Goal: Task Accomplishment & Management: Use online tool/utility

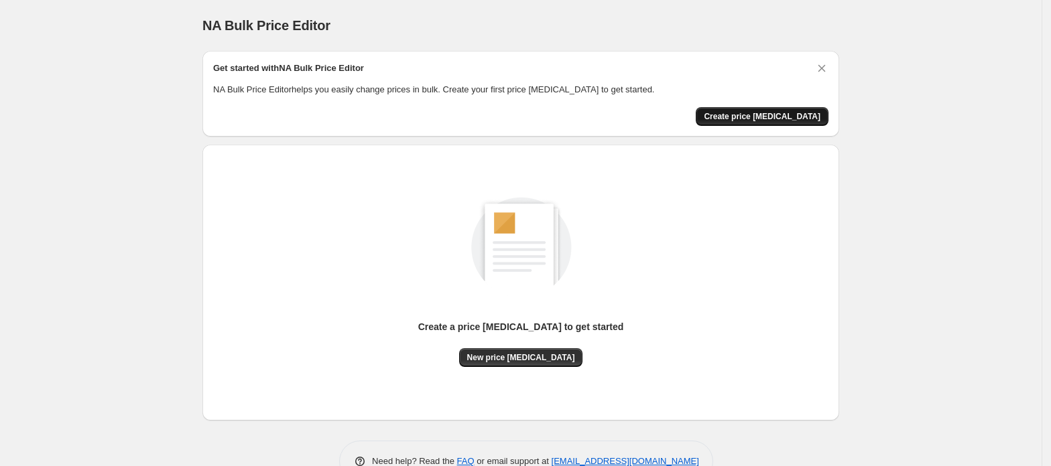
click at [773, 115] on span "Create price change job" at bounding box center [762, 116] width 117 height 11
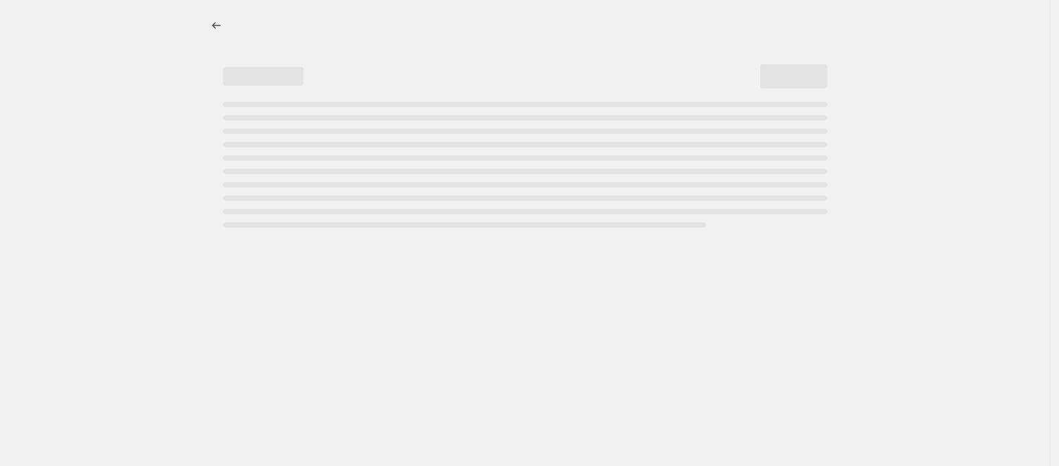
select select "percentage"
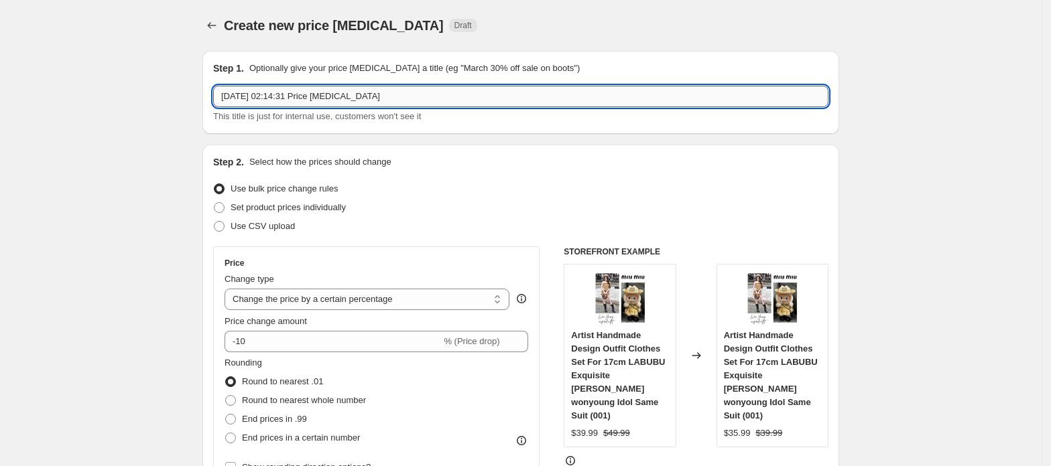
click at [327, 86] on input "2025年8月23日 02:14:31 Price change job" at bounding box center [520, 96] width 615 height 21
click at [259, 92] on input "2025年8月23日 02:14:31 Price change job" at bounding box center [520, 96] width 615 height 21
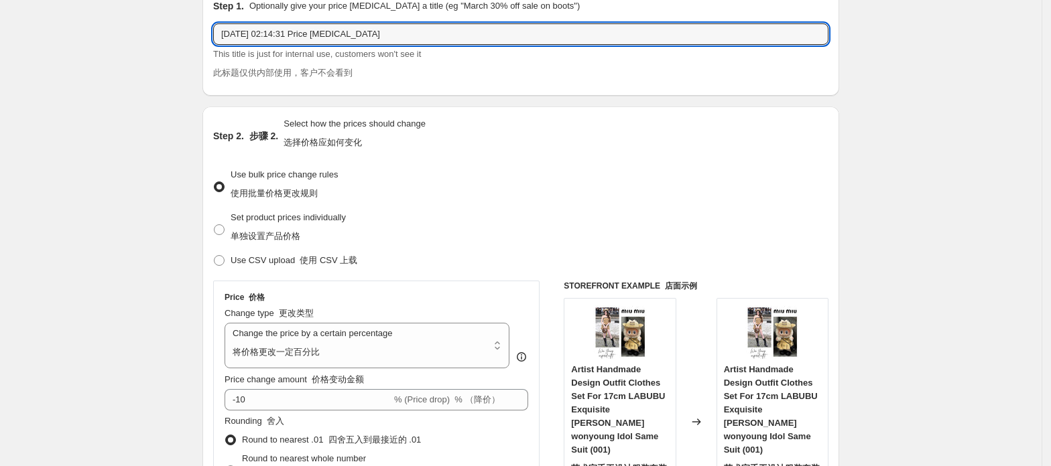
scroll to position [116, 0]
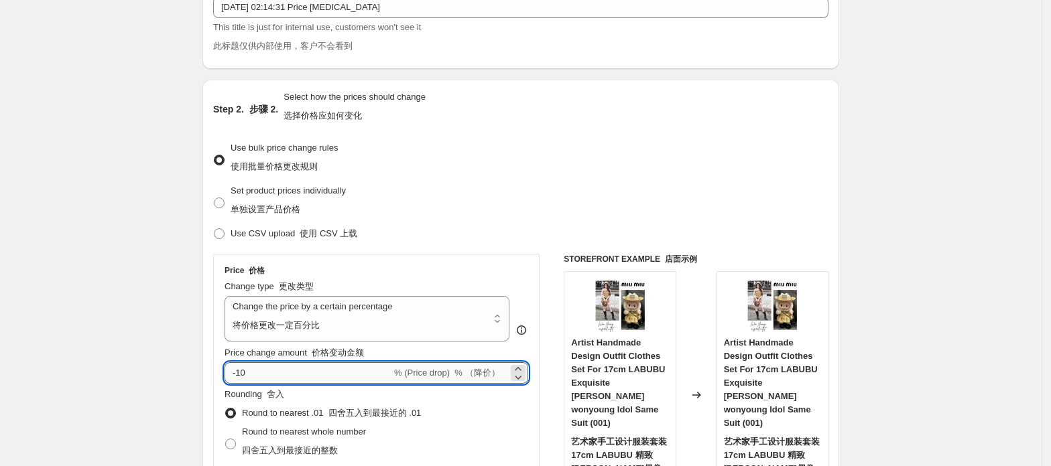
drag, startPoint x: 250, startPoint y: 373, endPoint x: 240, endPoint y: 375, distance: 10.2
click at [240, 375] on input "-10" at bounding box center [307, 372] width 167 height 21
type input "-20"
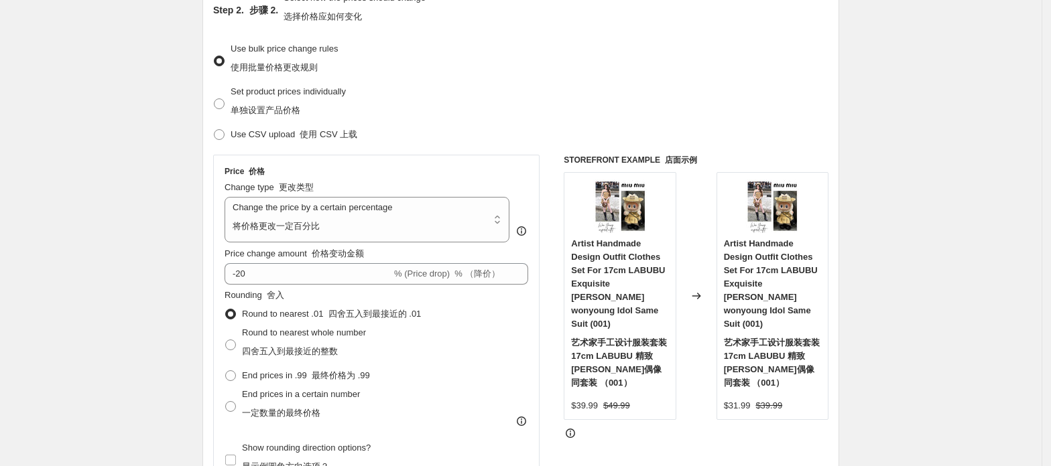
scroll to position [295, 0]
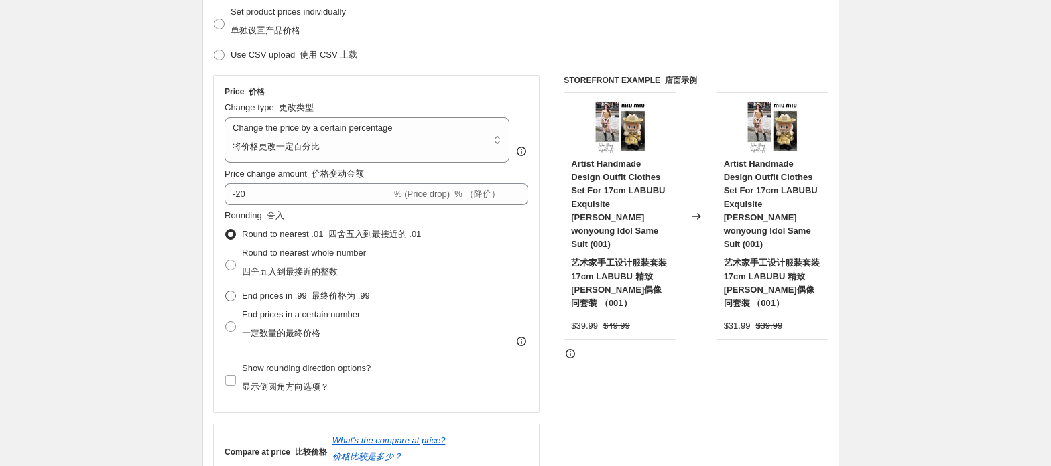
click at [232, 296] on span at bounding box center [230, 296] width 11 height 11
click at [226, 291] on input "End prices in .99 最终价格为 .99" at bounding box center [225, 291] width 1 height 1
radio input "true"
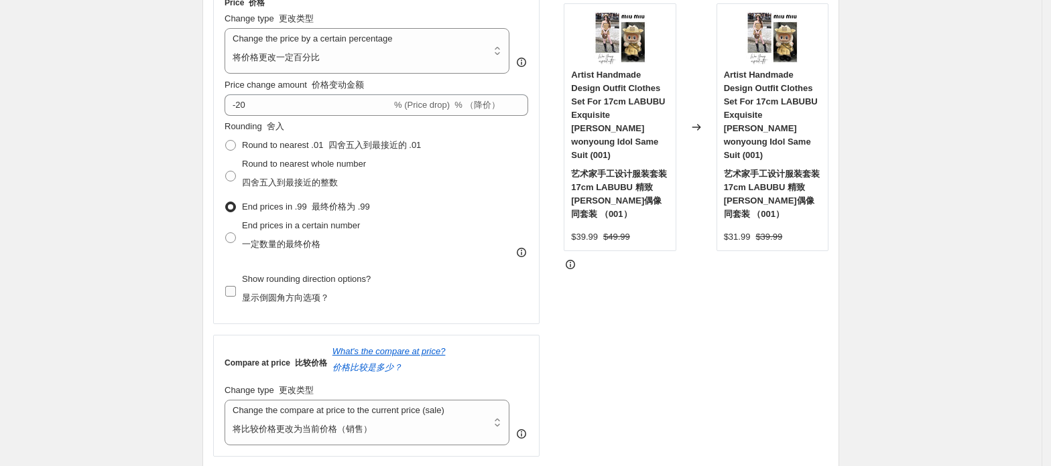
click at [234, 290] on input "Show rounding direction options? 显示倒圆角方向选项？" at bounding box center [230, 291] width 11 height 11
checkbox input "true"
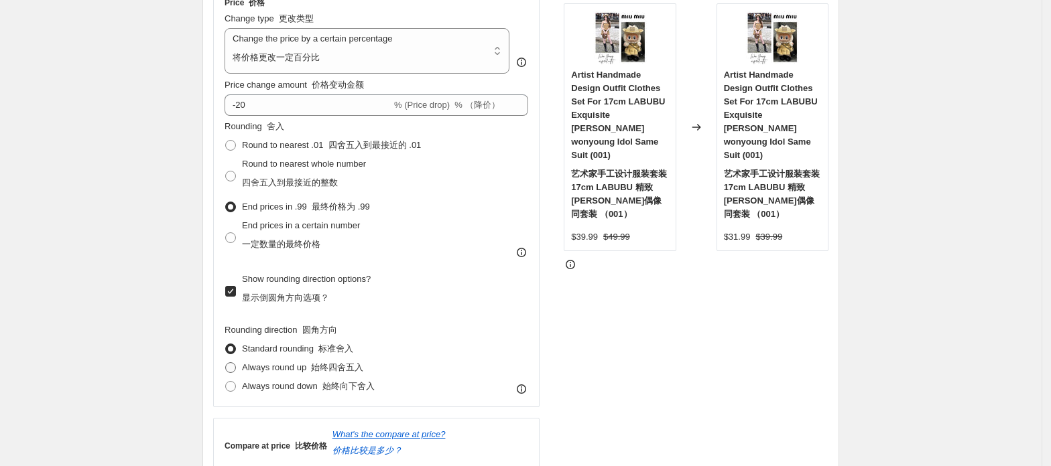
click at [235, 369] on span at bounding box center [230, 367] width 11 height 11
click at [226, 363] on input "Always round up 始终四舍五入" at bounding box center [225, 362] width 1 height 1
radio input "true"
click at [236, 383] on span at bounding box center [230, 386] width 11 height 11
click at [226, 382] on input "Always round down 始终向下舍入" at bounding box center [225, 381] width 1 height 1
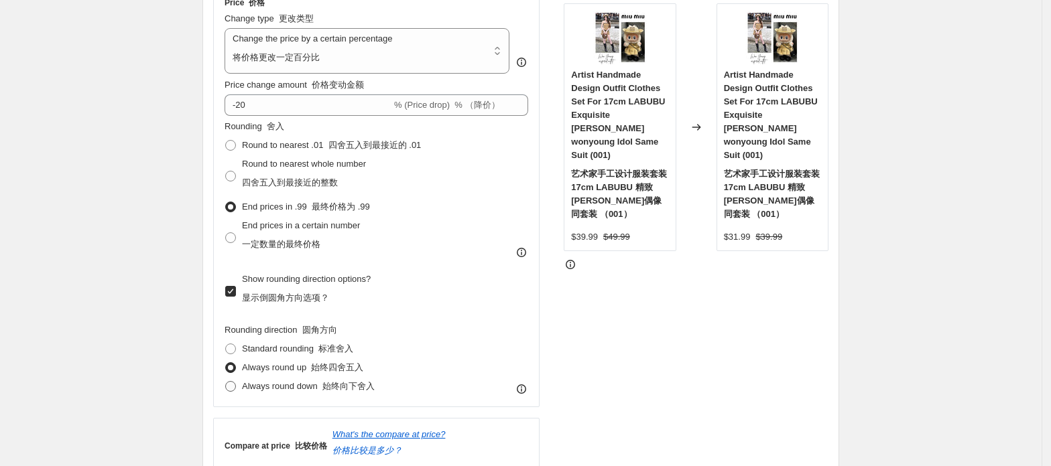
radio input "true"
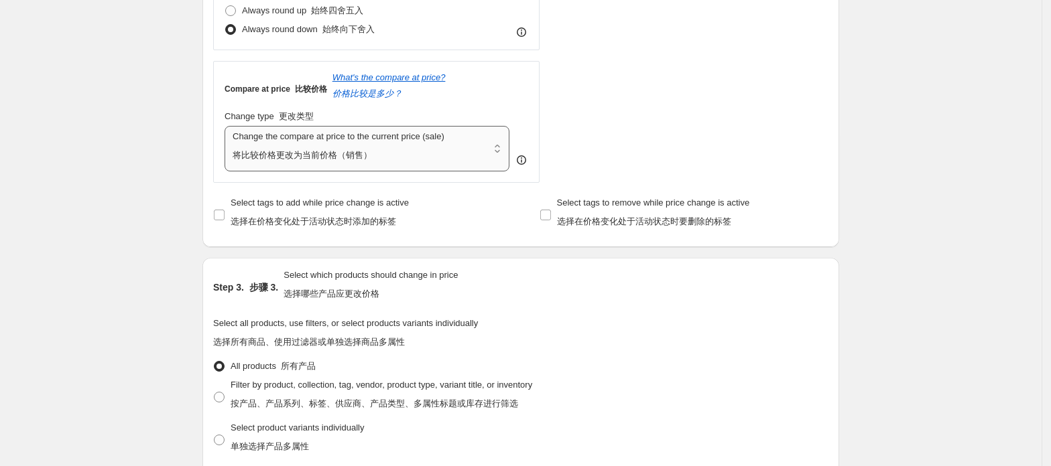
click at [415, 147] on select "Change the compare at price to the current price (sale) Change the compare at p…" at bounding box center [366, 149] width 285 height 46
click at [228, 127] on select "Change the compare at price to the current price (sale) Change the compare at p…" at bounding box center [366, 149] width 285 height 46
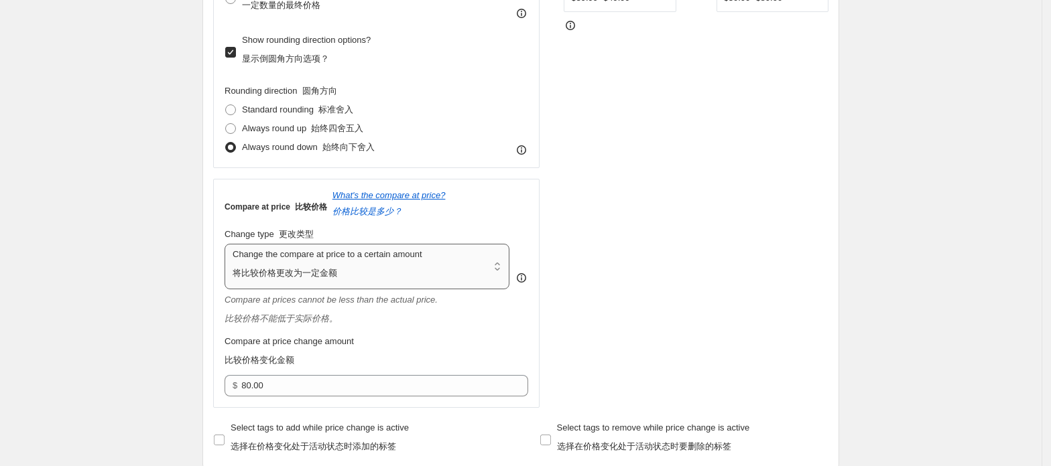
scroll to position [652, 0]
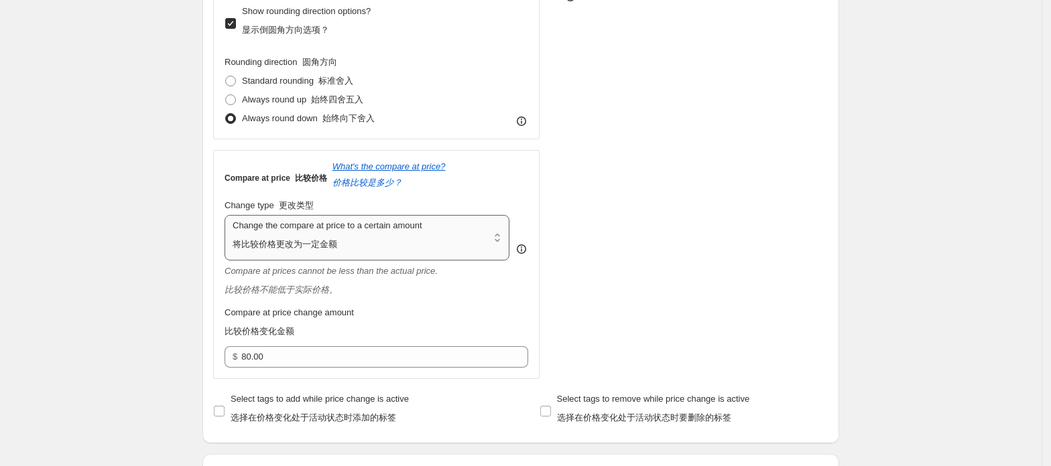
click at [352, 249] on select "Change the compare at price to the current price (sale) Change the compare at p…" at bounding box center [366, 238] width 285 height 46
select select "ep"
click at [228, 217] on select "Change the compare at price to the current price (sale) Change the compare at p…" at bounding box center [366, 238] width 285 height 46
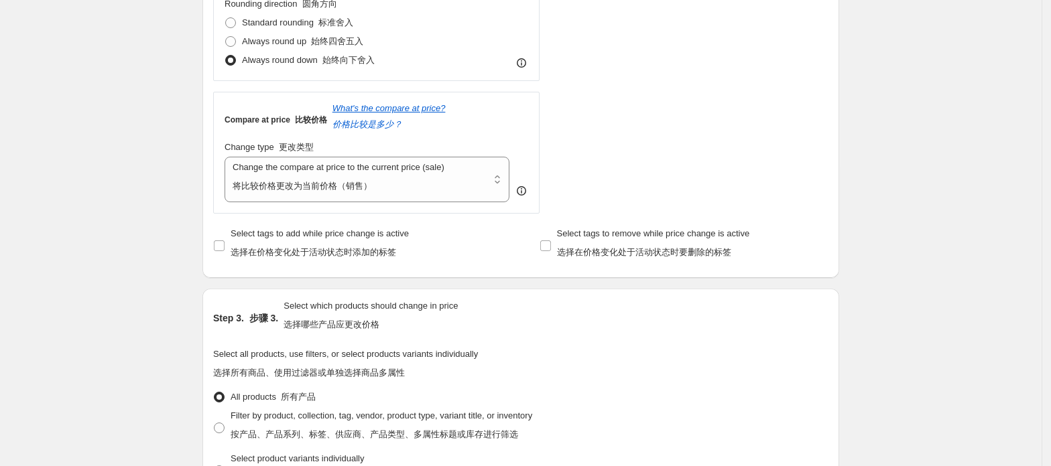
scroll to position [741, 0]
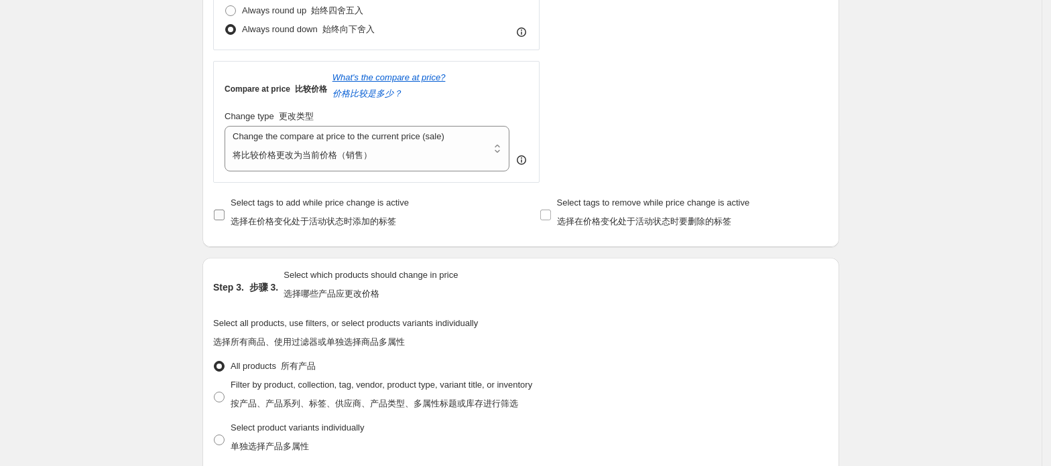
click at [228, 223] on label "Select tags to add while price change is active 选择在价格变化处于活动状态时添加的标签" at bounding box center [311, 215] width 196 height 43
click at [224, 220] on input "Select tags to add while price change is active 选择在价格变化处于活动状态时添加的标签" at bounding box center [219, 215] width 11 height 11
checkbox input "true"
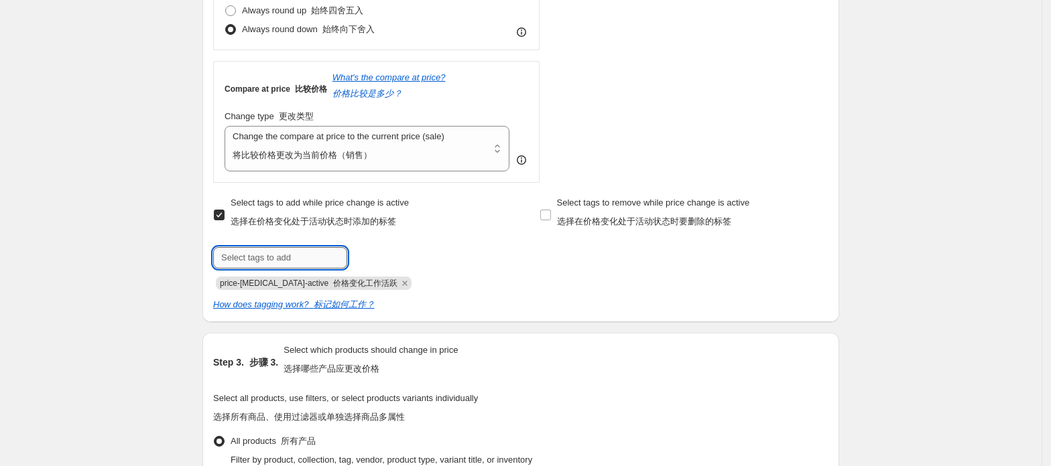
click at [324, 264] on input "text" at bounding box center [280, 257] width 134 height 21
click at [482, 295] on div "Select tags to add while price change is active 选择在价格变化处于活动状态时添加的标签 Submit pric…" at bounding box center [520, 253] width 615 height 118
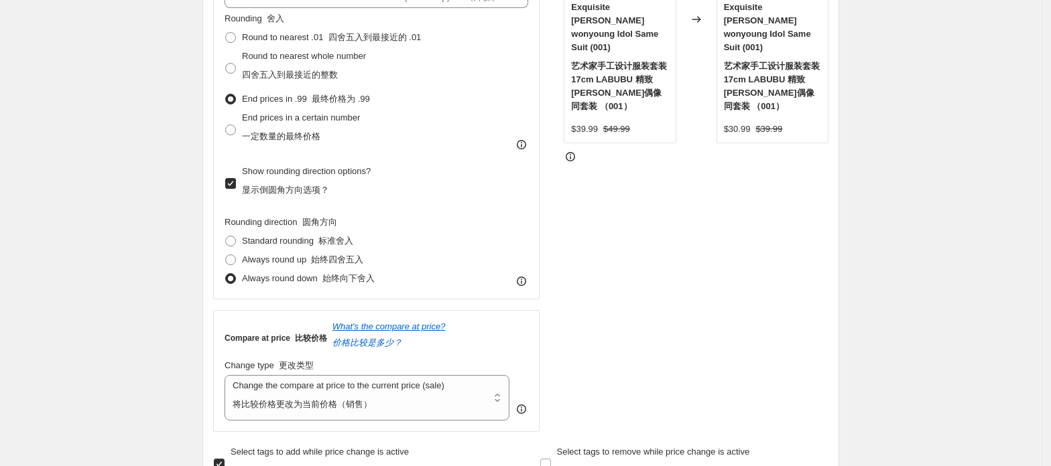
scroll to position [587, 0]
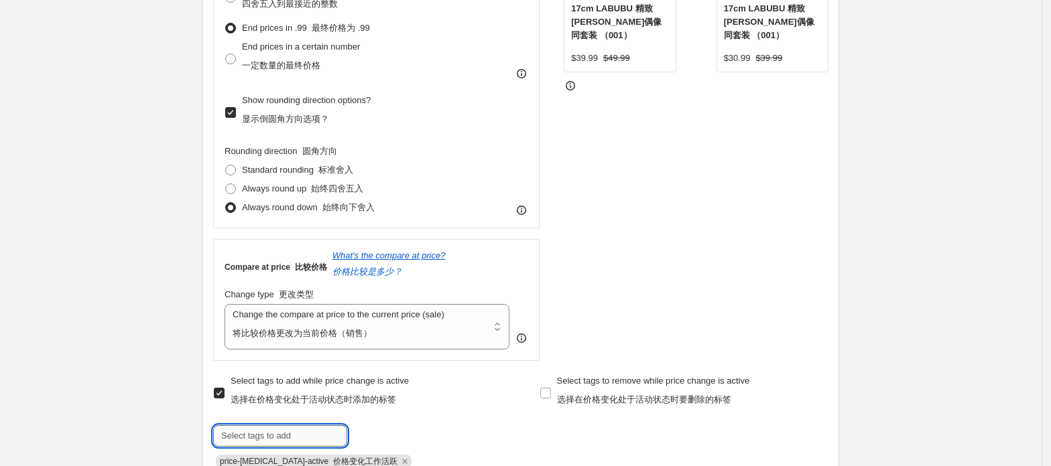
click at [269, 438] on input "text" at bounding box center [280, 435] width 134 height 21
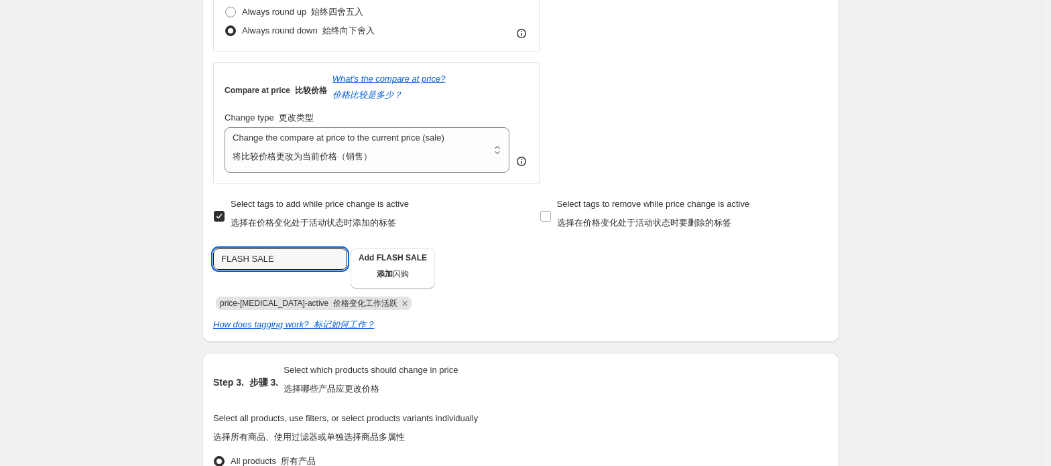
scroll to position [765, 0]
type input "FLASH SALE"
click at [139, 300] on div "Create new price change job. This page is ready Create new price change job 创建新…" at bounding box center [520, 273] width 1041 height 2077
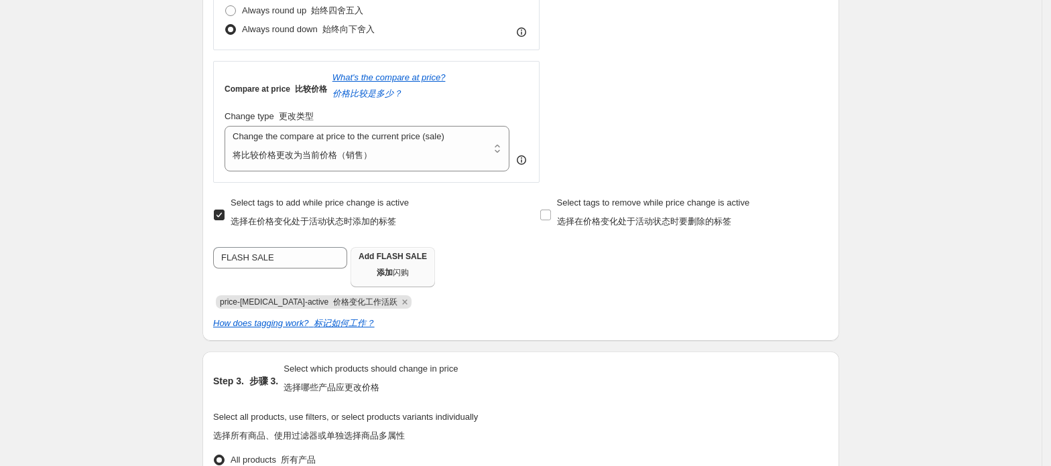
click at [405, 275] on span "闪购" at bounding box center [401, 272] width 16 height 9
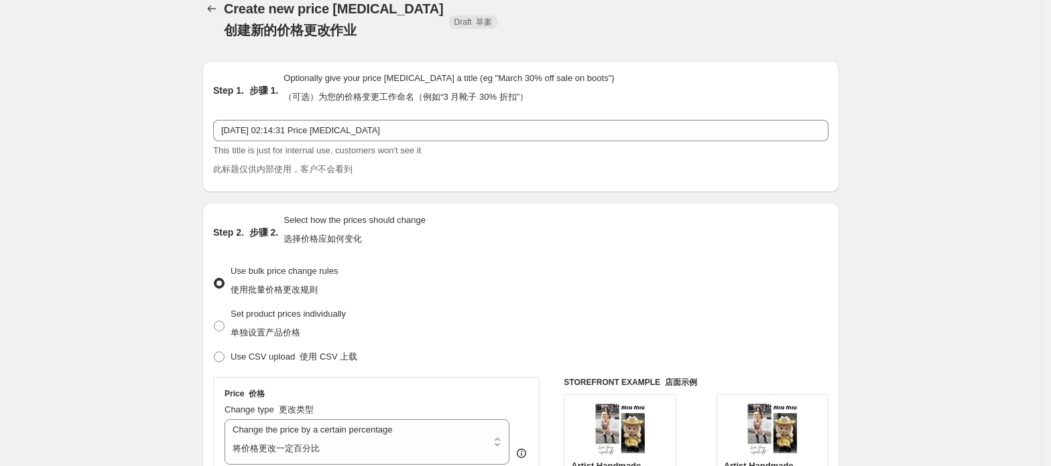
scroll to position [0, 0]
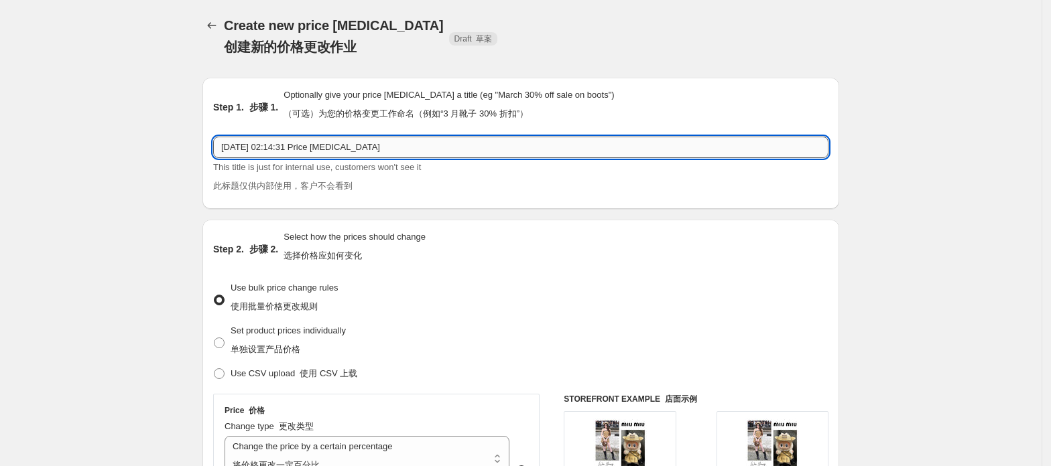
click at [417, 153] on input "2025年8月23日 02:14:31 Price change job" at bounding box center [520, 147] width 615 height 21
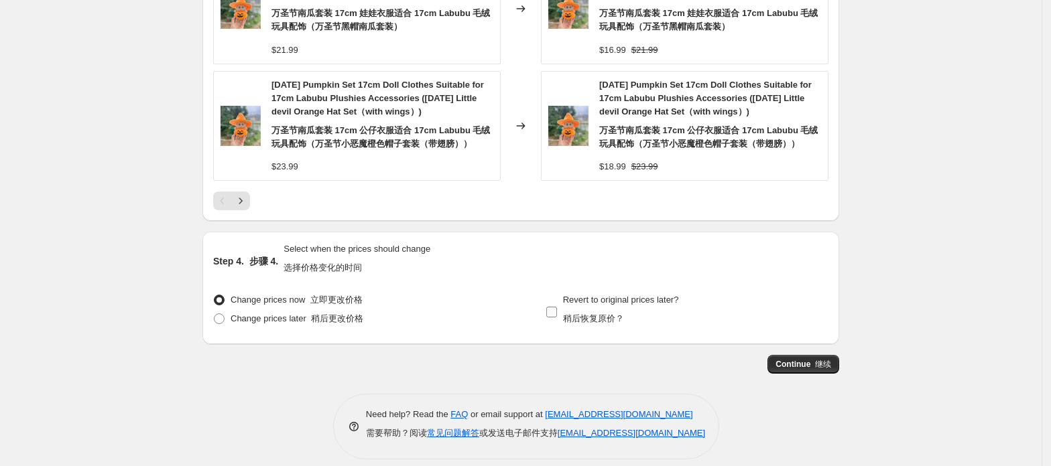
scroll to position [1798, 0]
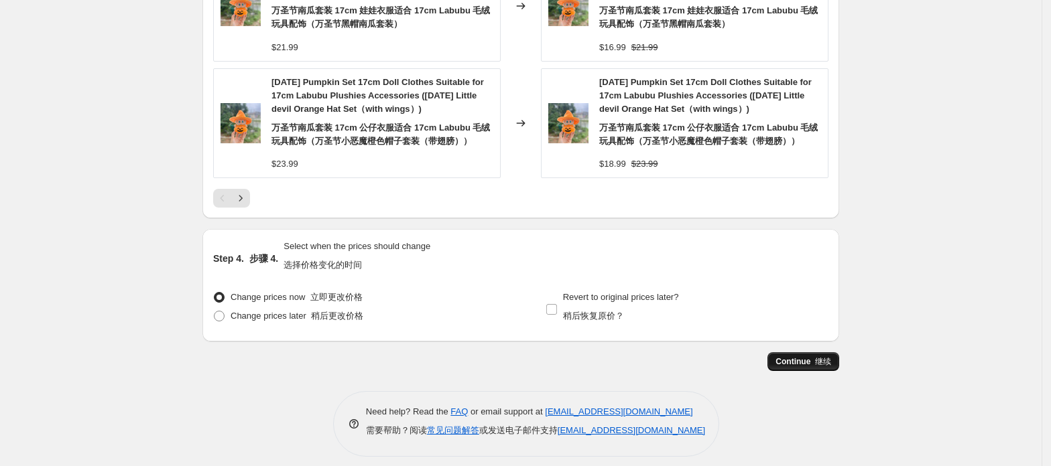
click at [813, 357] on font "button" at bounding box center [812, 361] width 5 height 9
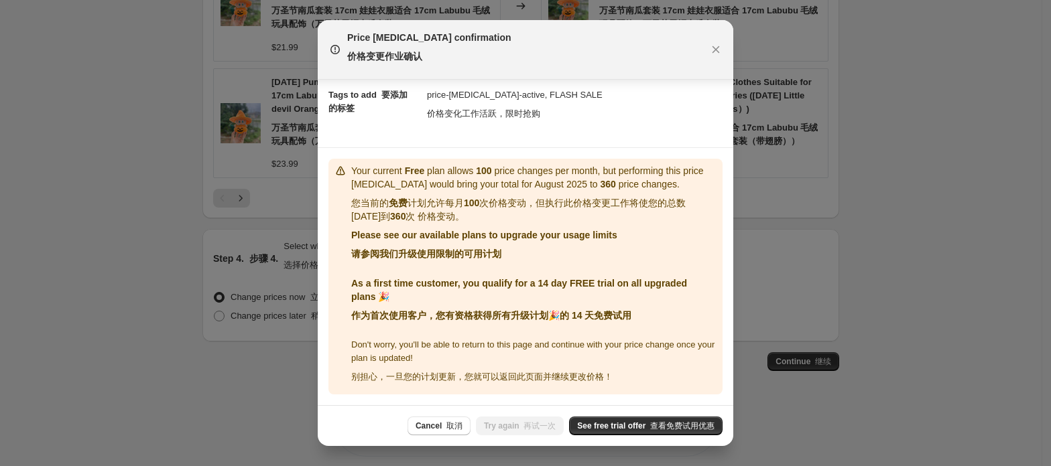
scroll to position [306, 0]
click at [625, 426] on span "See free trial offer 查看免费试用优惠" at bounding box center [645, 426] width 137 height 11
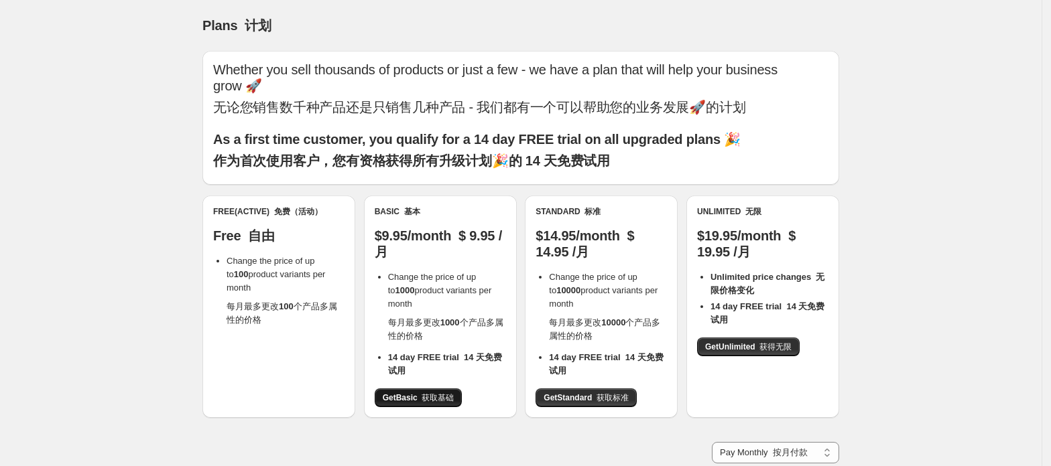
click at [431, 398] on font "获取基础" at bounding box center [437, 397] width 32 height 9
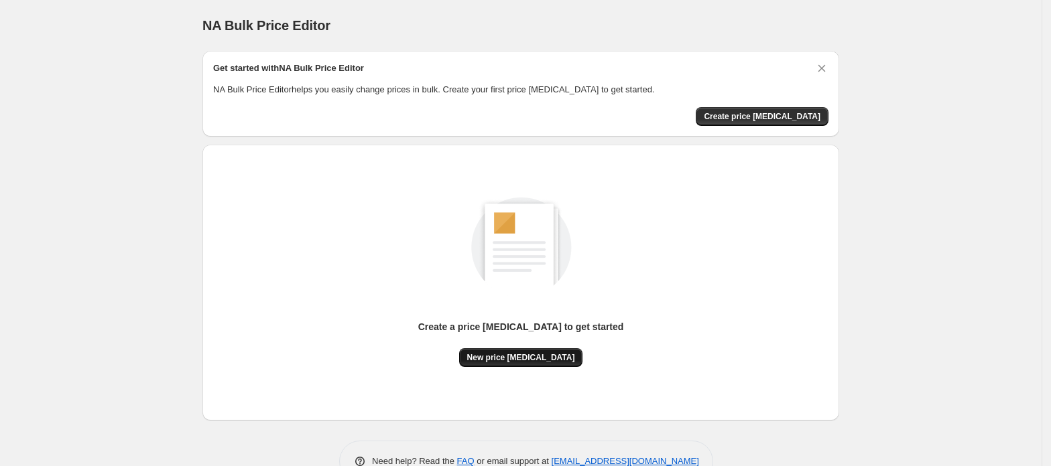
click at [552, 362] on span "New price [MEDICAL_DATA]" at bounding box center [521, 357] width 108 height 11
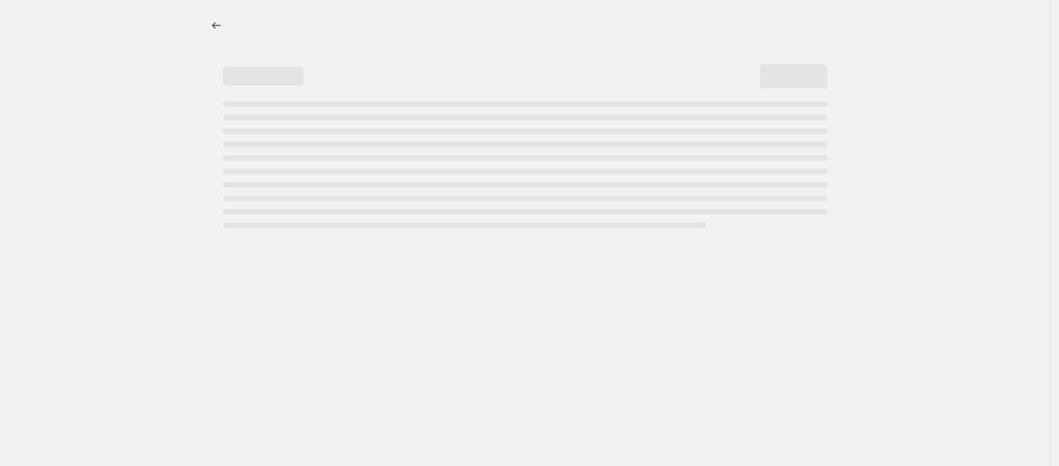
click at [802, 413] on div at bounding box center [525, 233] width 1050 height 466
select select "percentage"
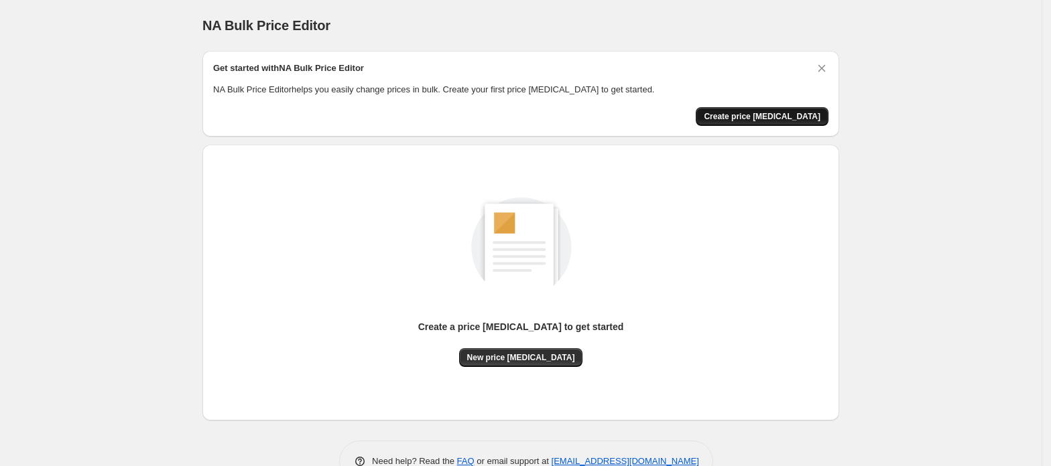
click at [788, 118] on span "Create price [MEDICAL_DATA]" at bounding box center [762, 116] width 117 height 11
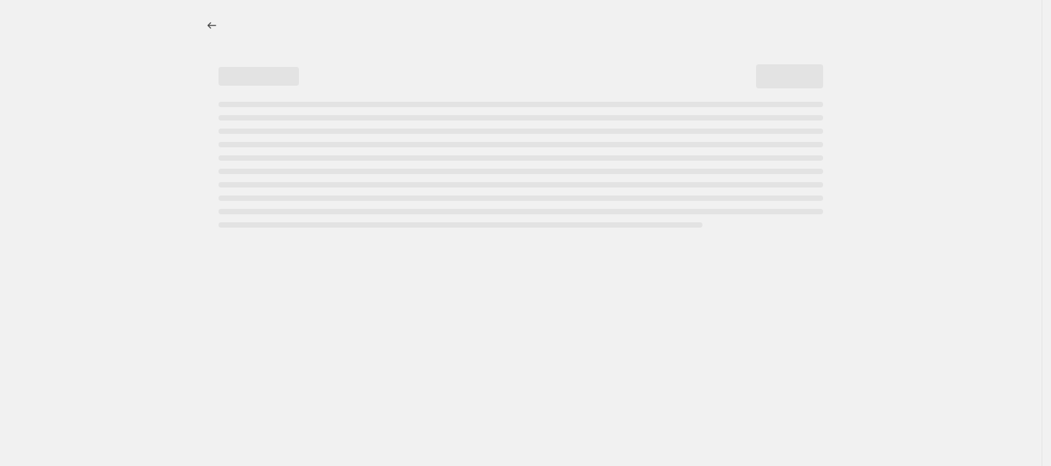
select select "percentage"
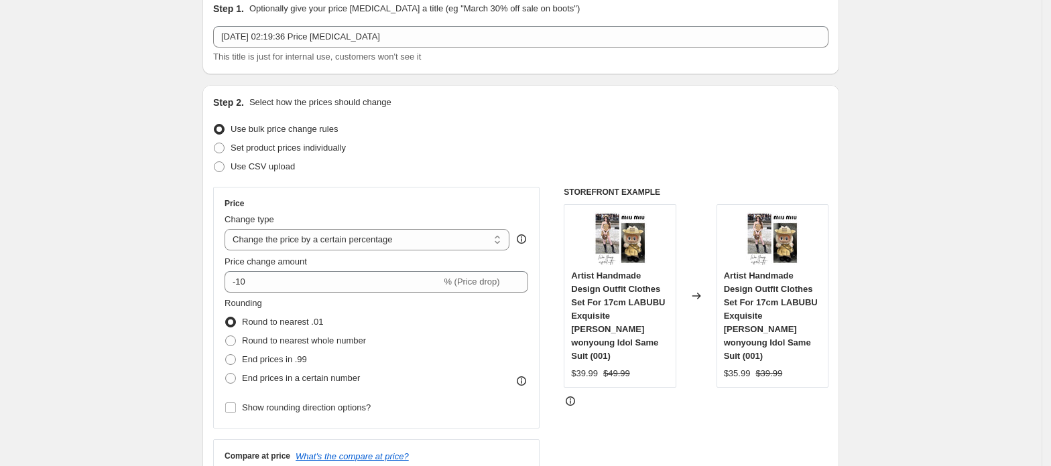
scroll to position [89, 0]
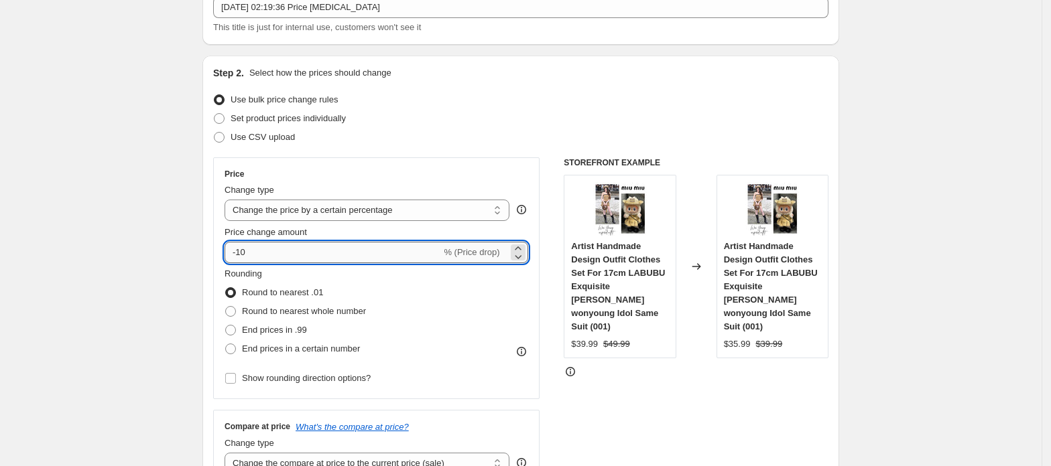
drag, startPoint x: 293, startPoint y: 252, endPoint x: 229, endPoint y: 256, distance: 64.4
click at [229, 256] on input "-10" at bounding box center [332, 252] width 216 height 21
type input "20"
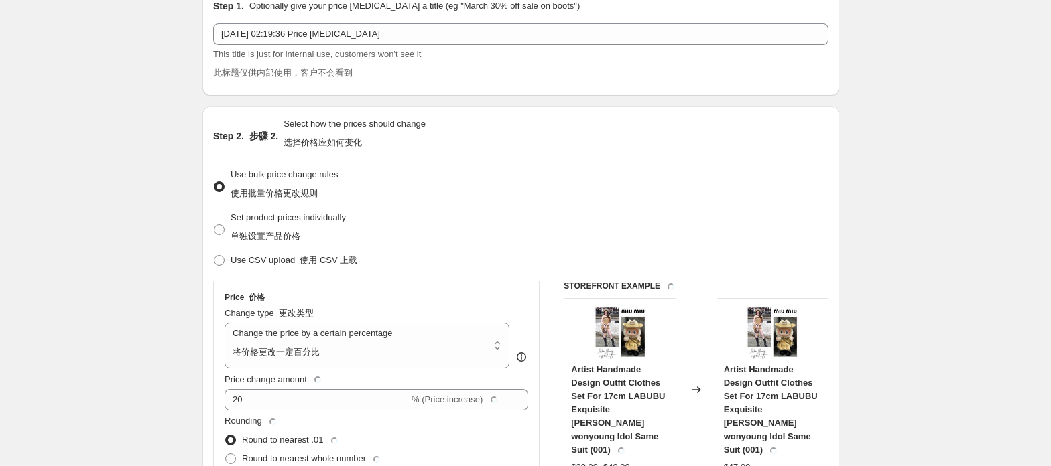
scroll to position [116, 0]
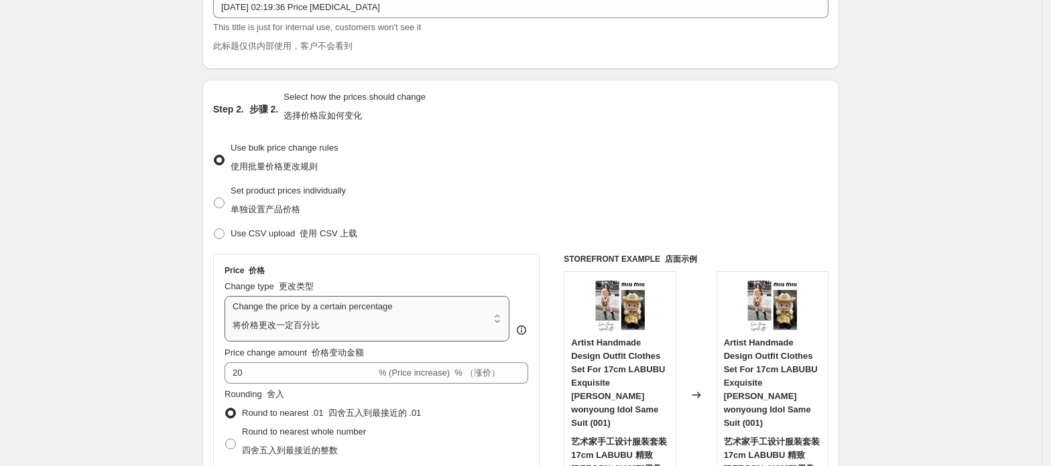
click at [456, 322] on select "Change the price to a certain amount Change the price by a certain amount Chang…" at bounding box center [366, 319] width 285 height 46
select select "ecap"
click at [228, 296] on select "Change the price to a certain amount Change the price by a certain amount Chang…" at bounding box center [366, 319] width 285 height 46
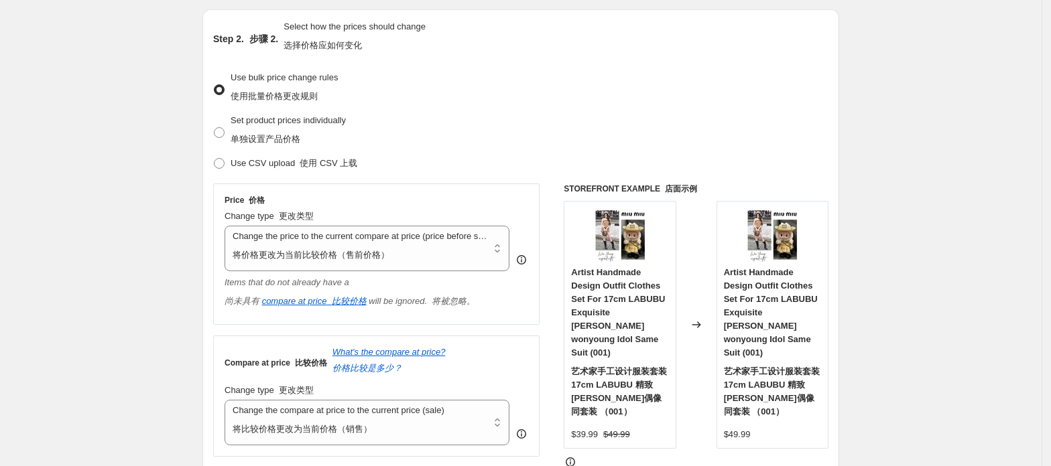
scroll to position [205, 0]
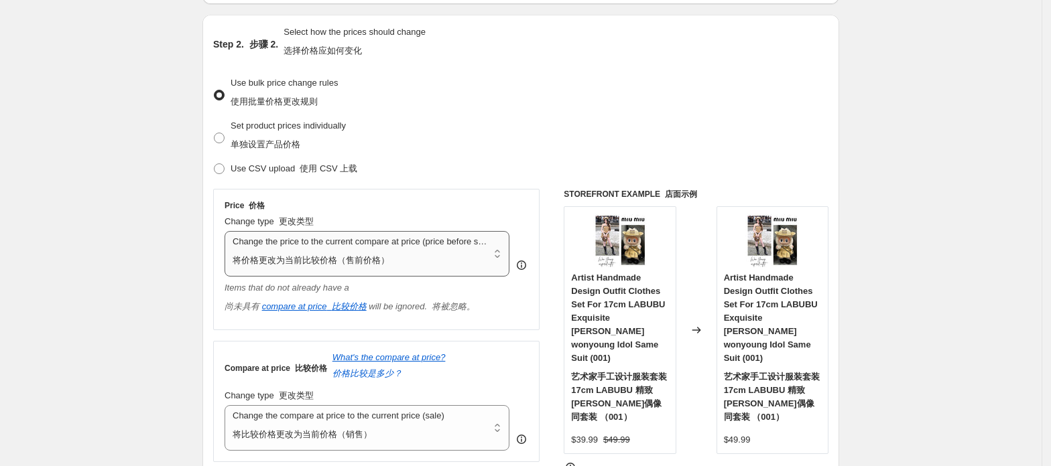
click at [443, 243] on select "Change the price to a certain amount Change the price by a certain amount Chang…" at bounding box center [366, 254] width 285 height 46
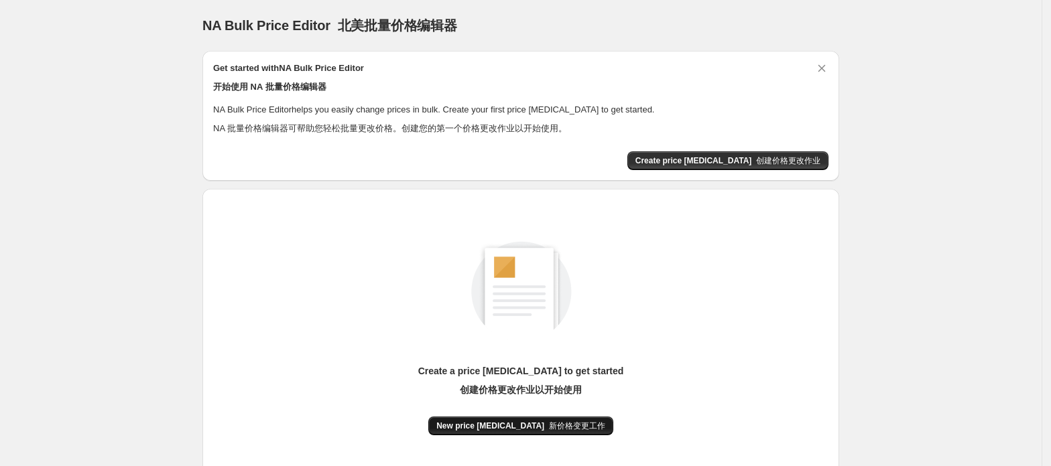
click at [528, 427] on span "New price [MEDICAL_DATA] 新价格变更工作" at bounding box center [520, 426] width 169 height 11
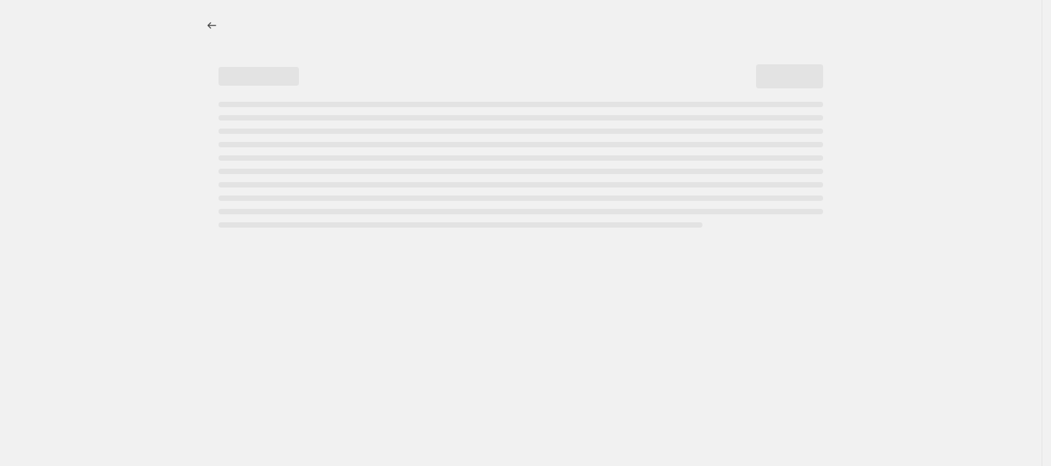
select select "percentage"
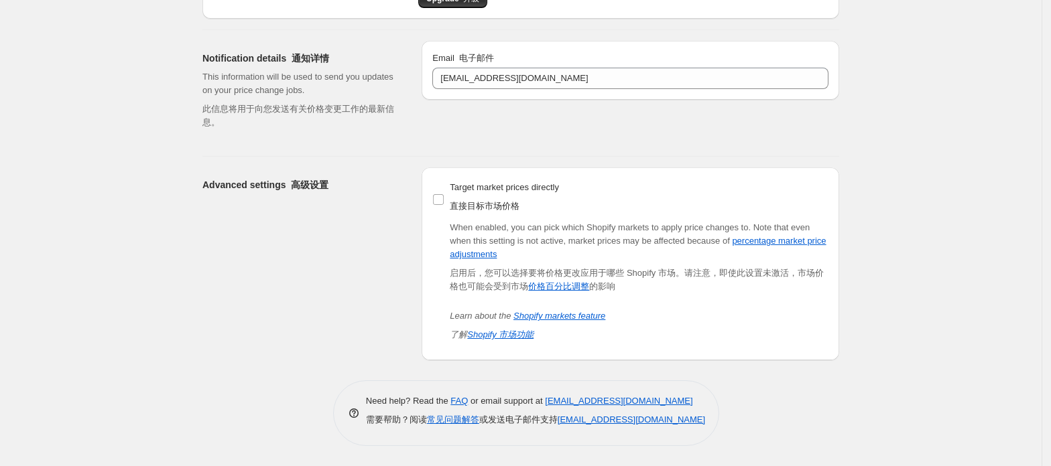
scroll to position [107, 0]
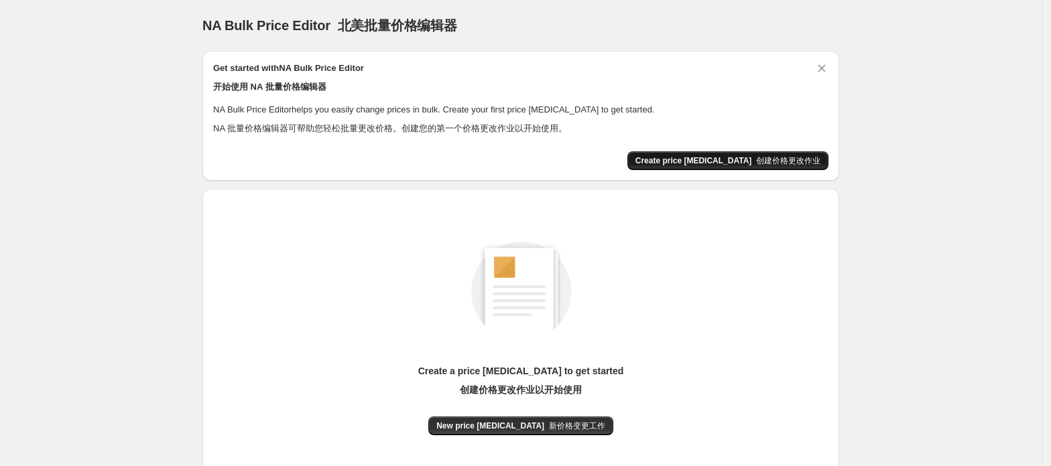
click at [732, 156] on span "Create price [MEDICAL_DATA] 创建价格更改作业" at bounding box center [727, 160] width 185 height 11
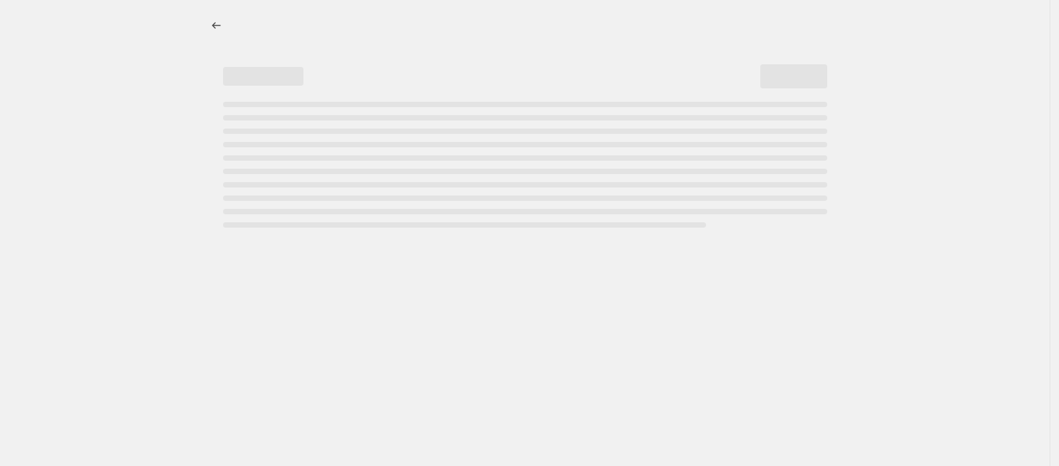
select select "percentage"
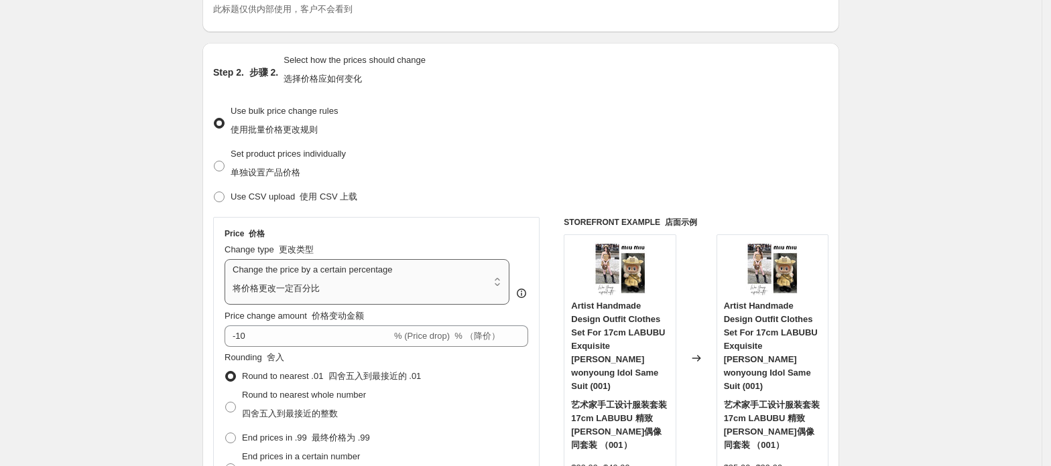
scroll to position [178, 0]
click at [499, 331] on font "% （降价）" at bounding box center [476, 335] width 45 height 10
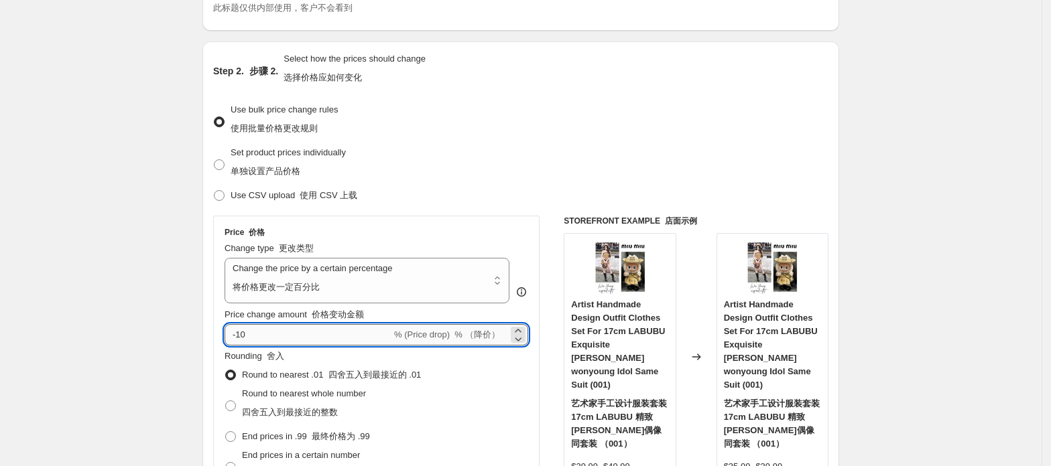
click at [263, 338] on input "-10" at bounding box center [307, 334] width 167 height 21
type input "-1"
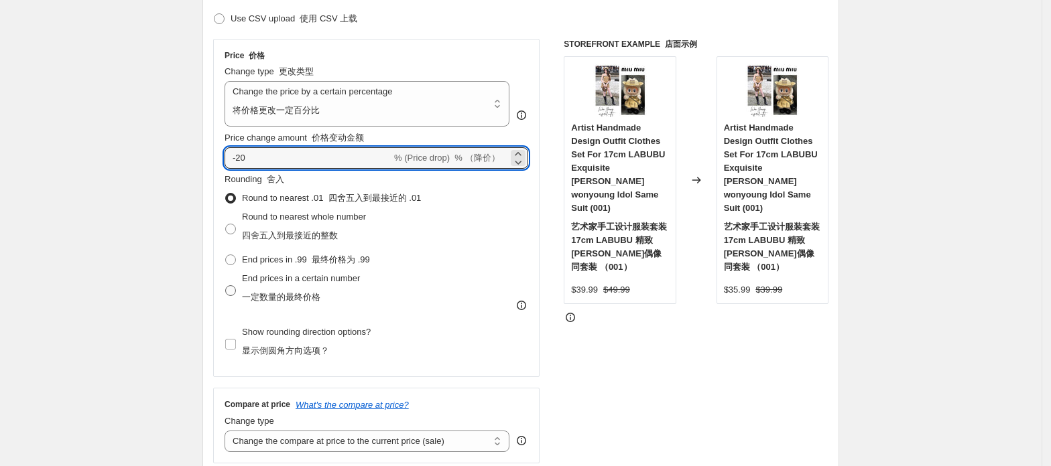
scroll to position [357, 0]
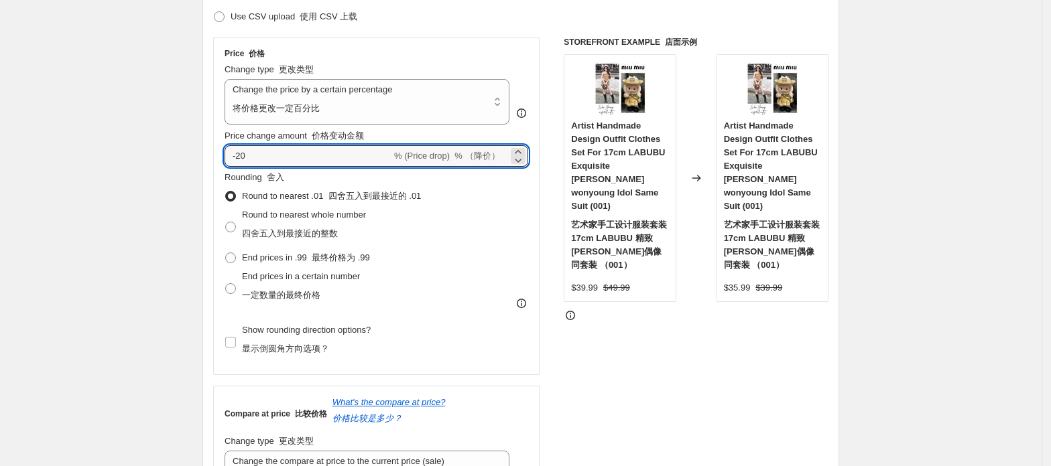
type input "-20"
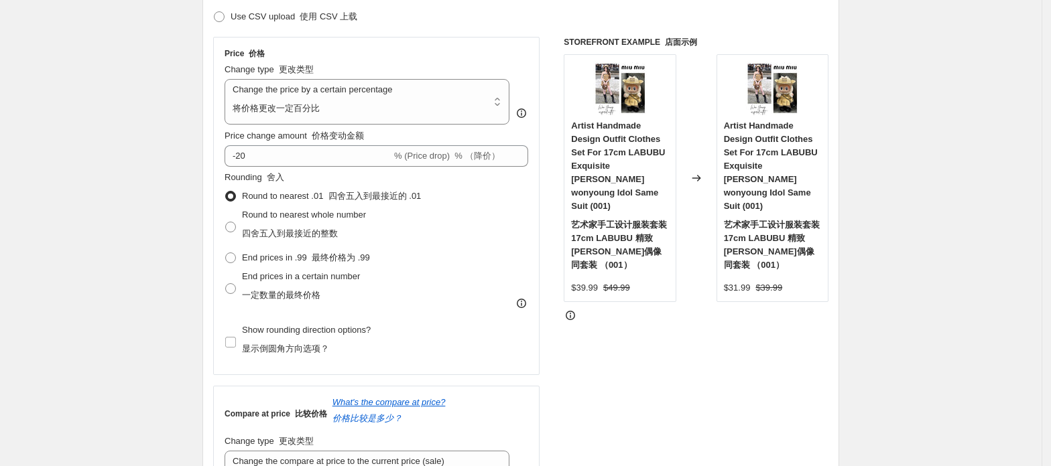
click at [235, 260] on span at bounding box center [230, 258] width 11 height 11
click at [226, 253] on input "End prices in .99 最终价格为 .99" at bounding box center [225, 253] width 1 height 1
radio input "true"
click at [236, 344] on input "Show rounding direction options? 显示倒圆角方向选项？" at bounding box center [230, 342] width 11 height 11
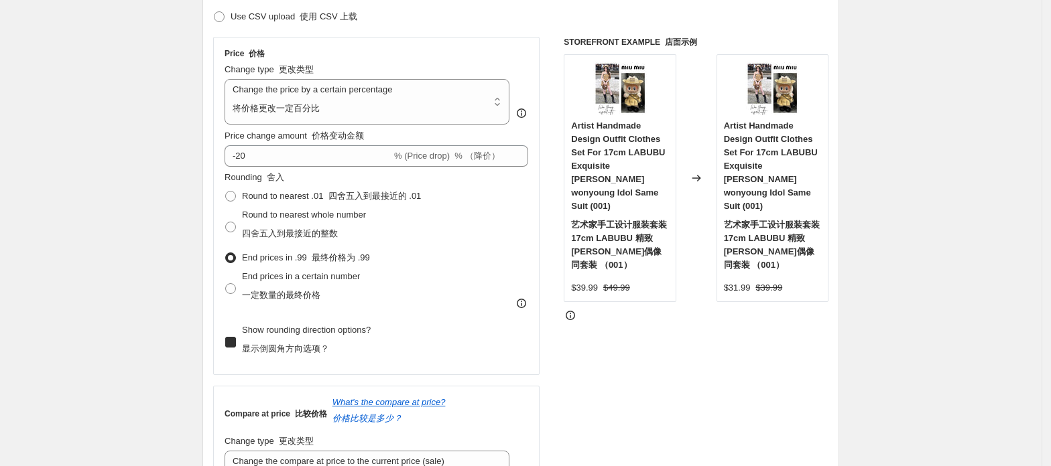
checkbox input "true"
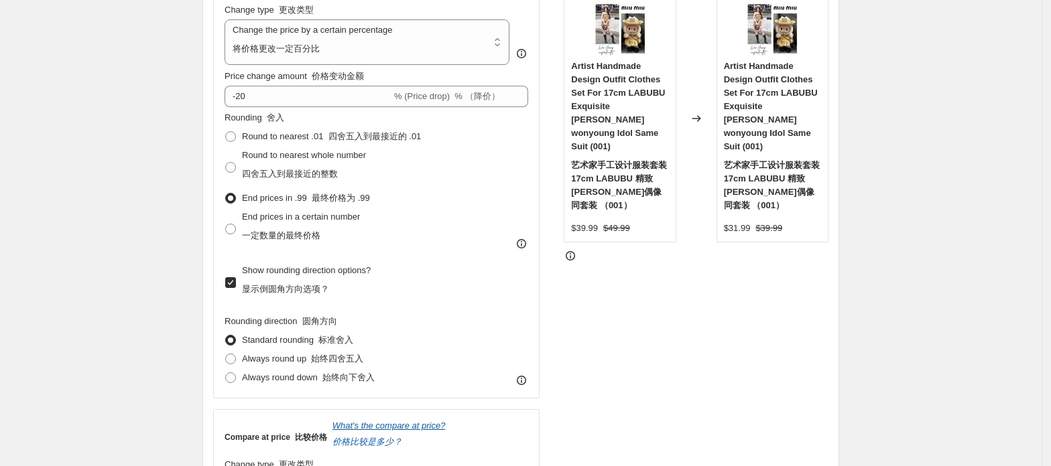
scroll to position [446, 0]
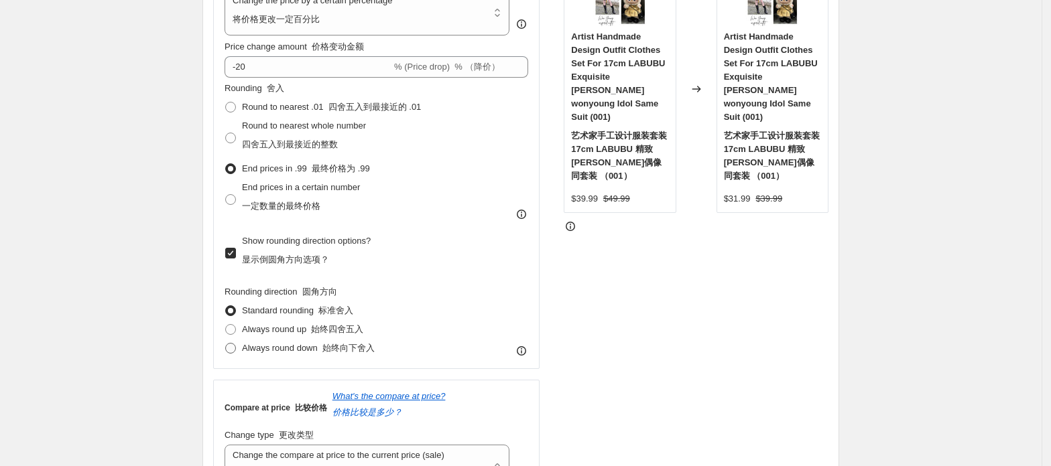
click at [234, 349] on span at bounding box center [230, 348] width 11 height 11
click at [226, 344] on input "Always round down 始终向下舍入" at bounding box center [225, 343] width 1 height 1
radio input "true"
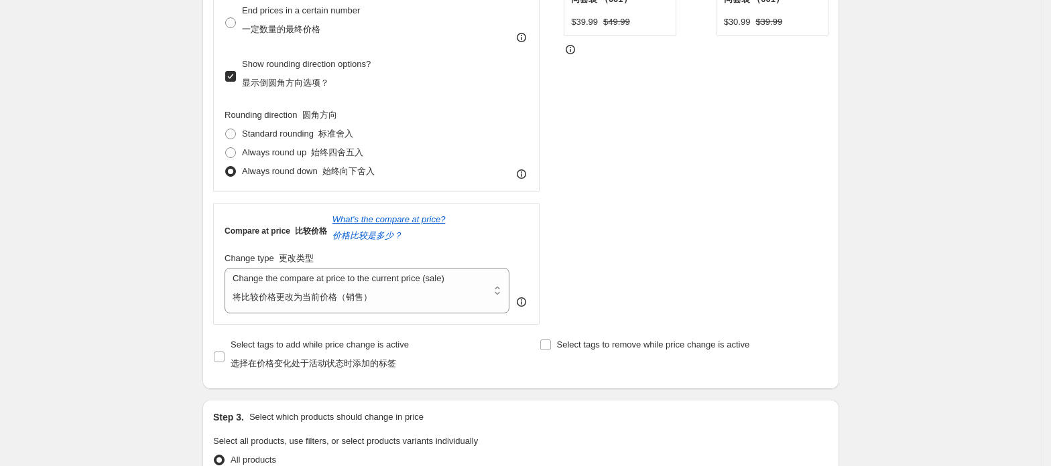
scroll to position [625, 0]
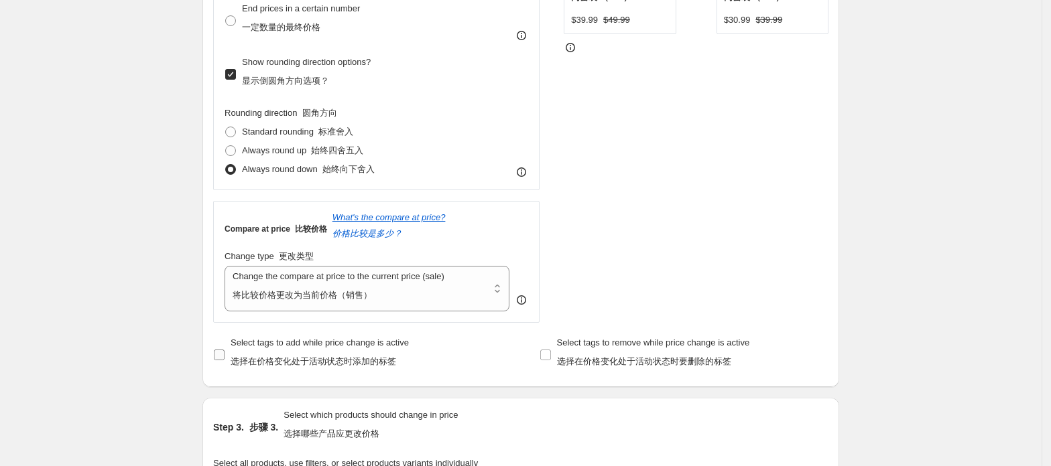
click at [220, 360] on input "Select tags to add while price change is active 选择在价格变化处于活动状态时添加的标签" at bounding box center [219, 355] width 11 height 11
checkbox input "true"
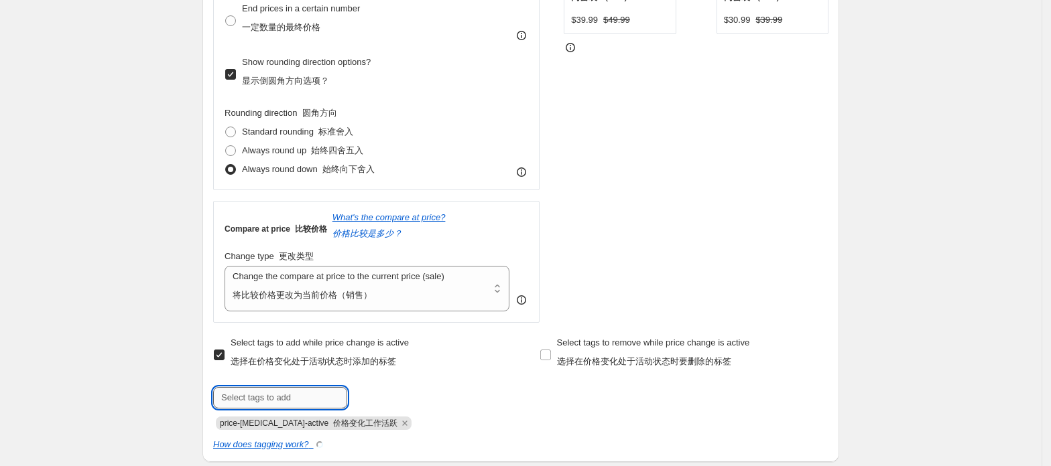
click at [274, 397] on input "text" at bounding box center [280, 397] width 134 height 21
type input "f"
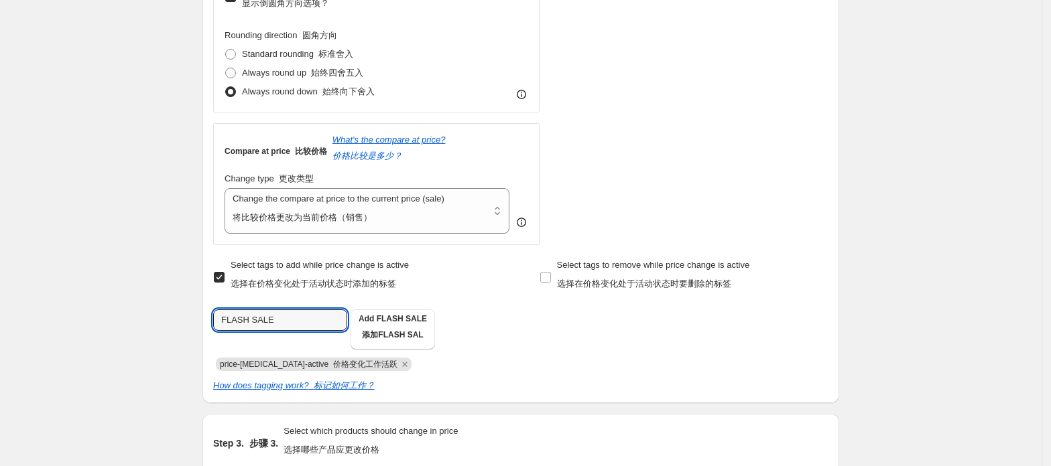
scroll to position [893, 0]
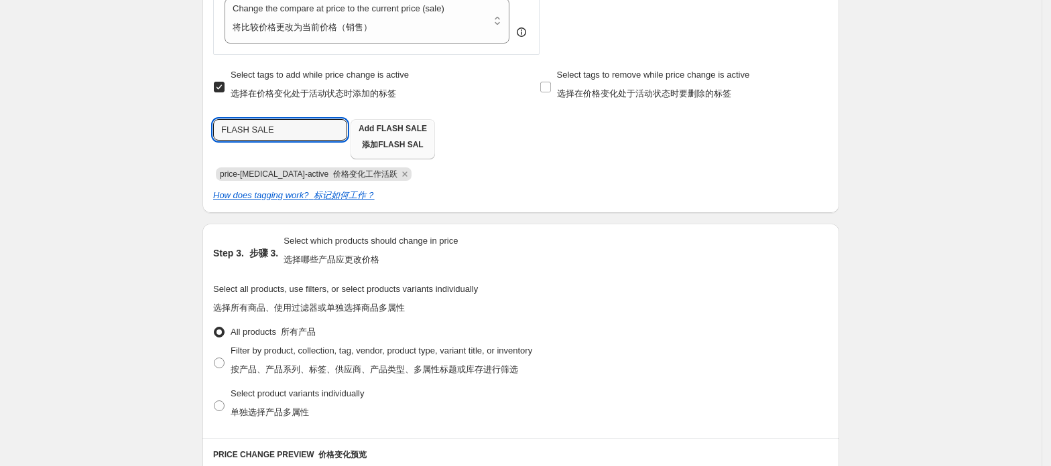
type input "FLASH SALE"
click at [370, 146] on b "添加" at bounding box center [370, 144] width 16 height 9
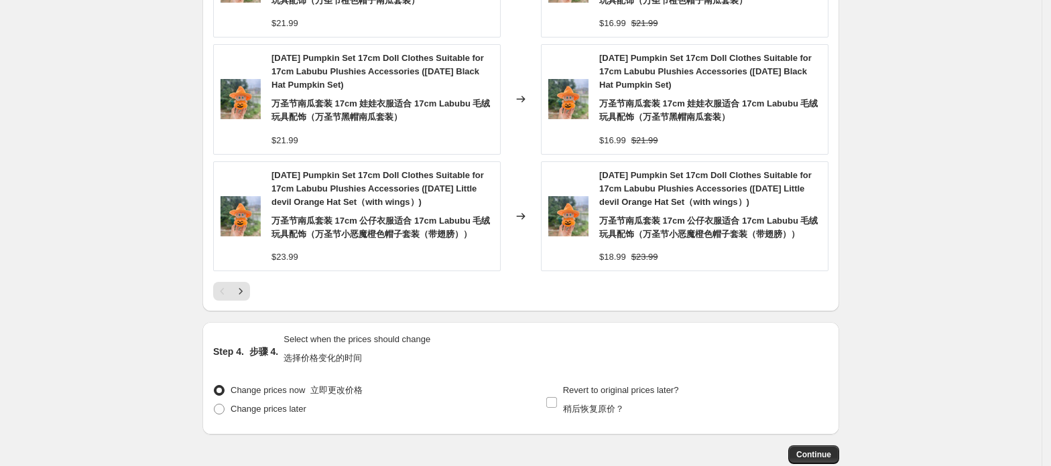
scroll to position [1710, 0]
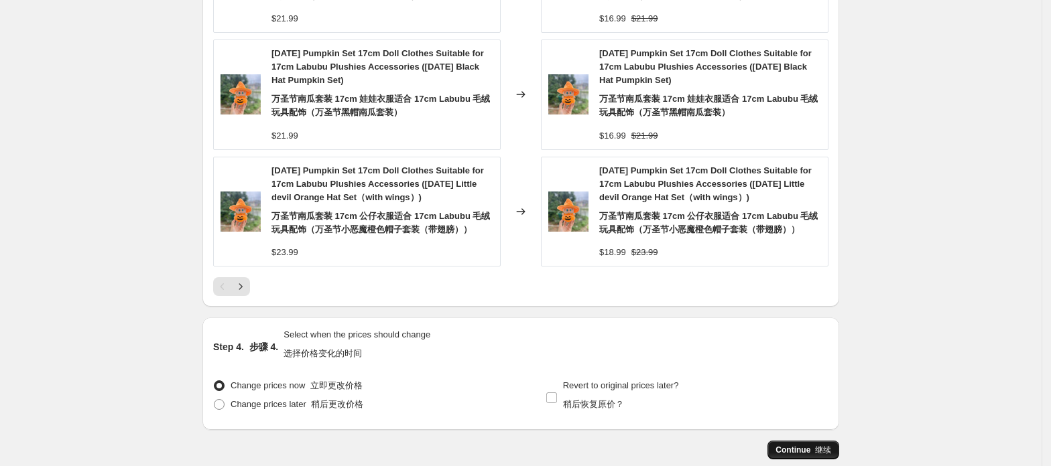
click at [797, 445] on span "Continue 继续" at bounding box center [803, 450] width 56 height 11
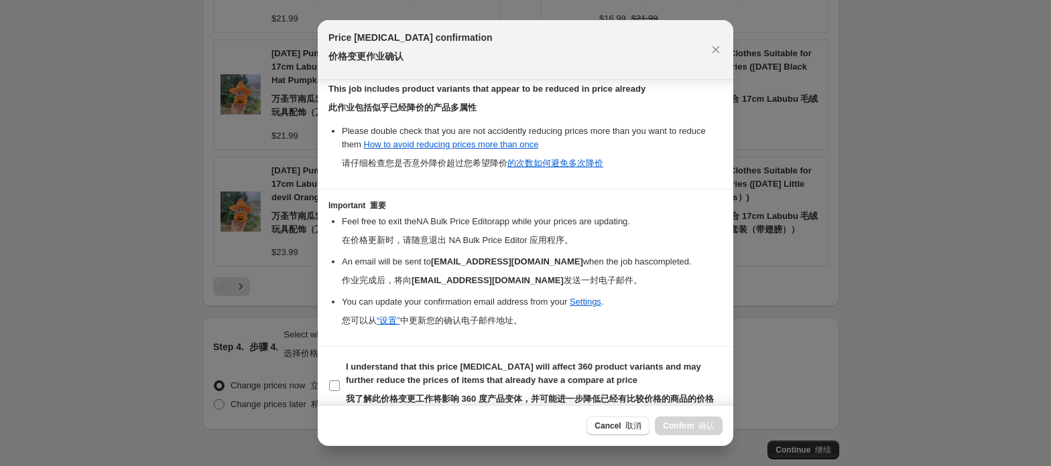
scroll to position [622, 0]
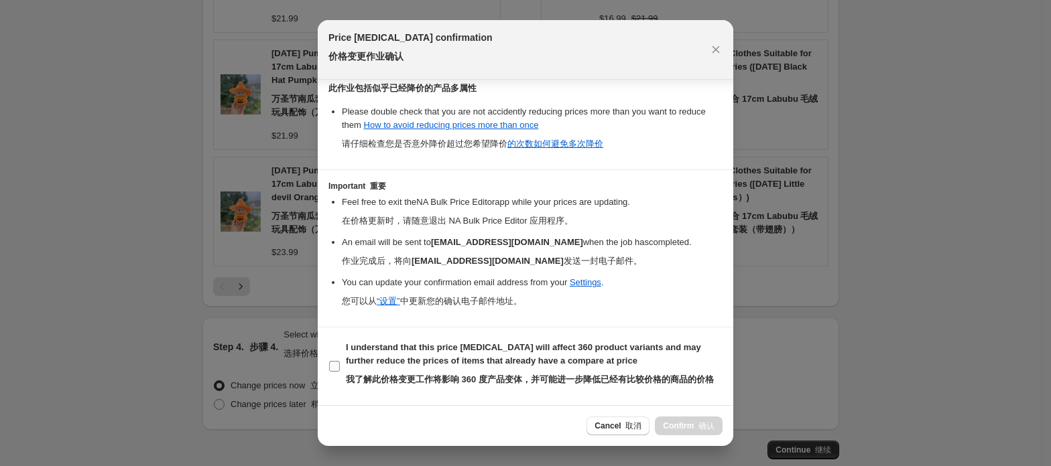
click at [333, 361] on input "I understand that this price [MEDICAL_DATA] will affect 360 product variants an…" at bounding box center [334, 366] width 11 height 11
checkbox input "true"
click at [697, 427] on font ":r96:" at bounding box center [695, 425] width 5 height 9
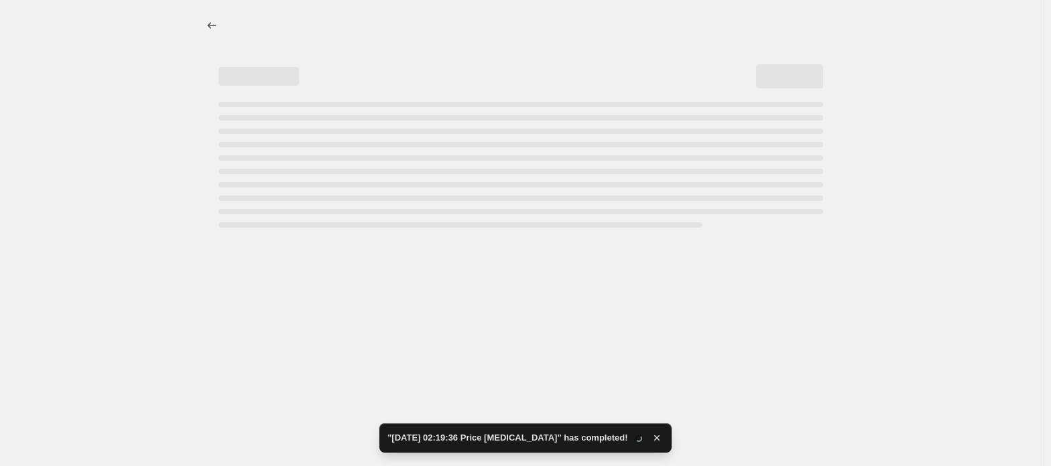
select select "percentage"
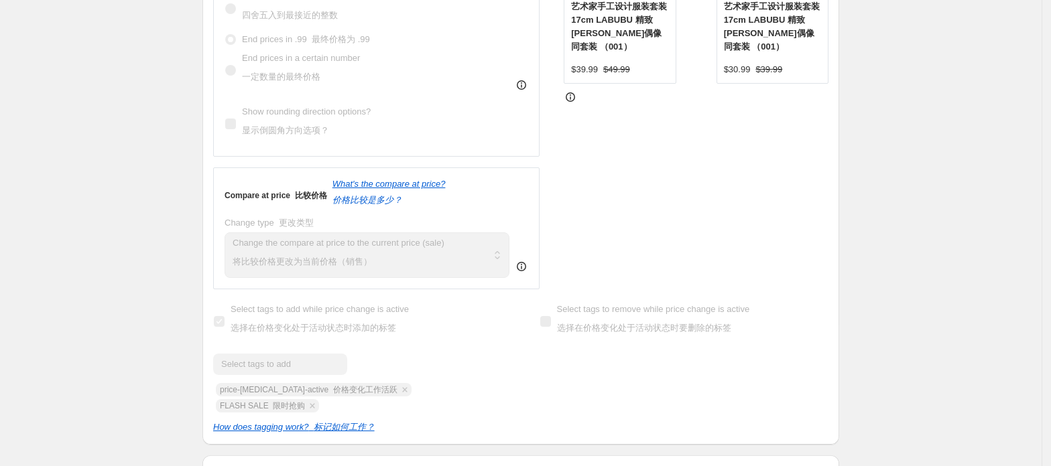
scroll to position [982, 0]
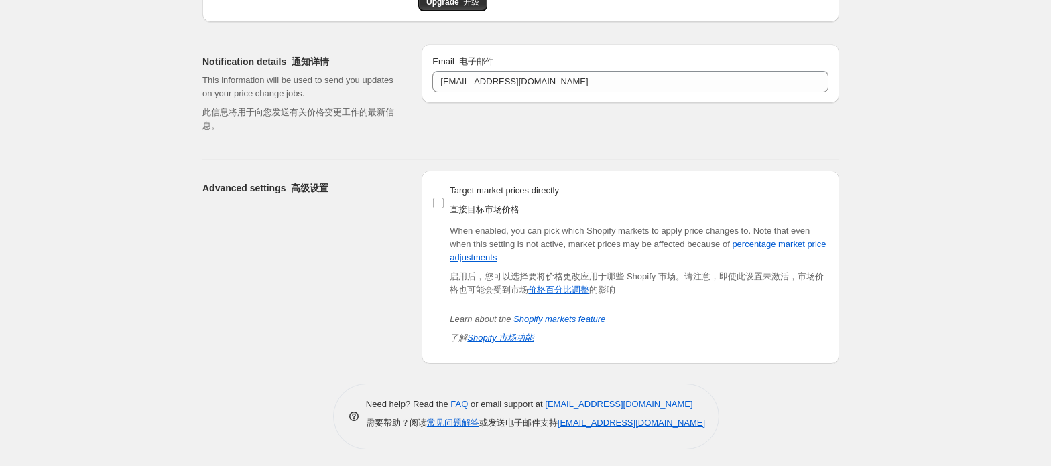
scroll to position [107, 0]
